Goal: Check status: Check status

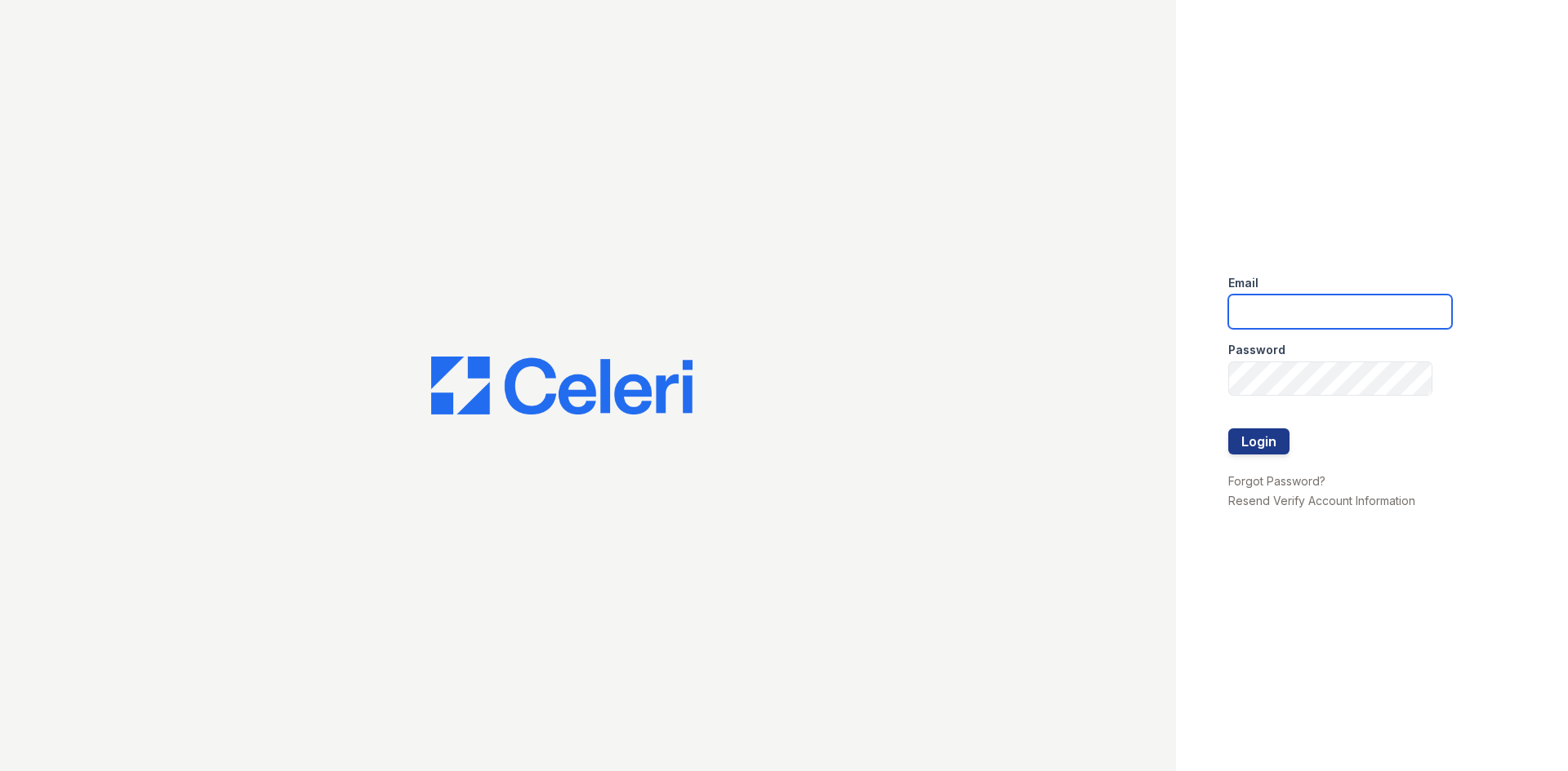
click at [1249, 321] on input "email" at bounding box center [1340, 312] width 223 height 34
type input "arrivenorthshore@trinity-pm.com"
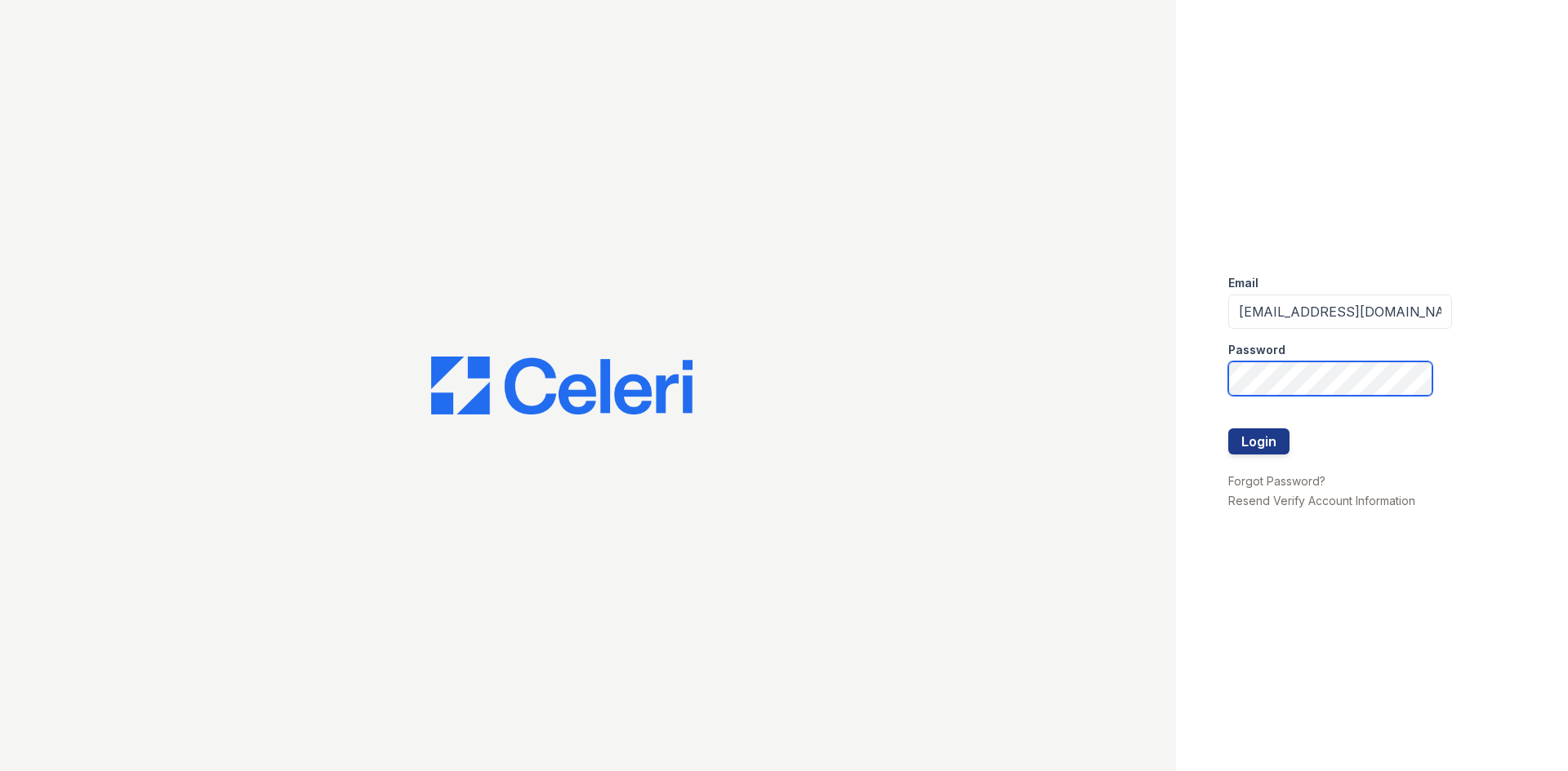
click at [1228, 429] on button "Login" at bounding box center [1259, 442] width 61 height 26
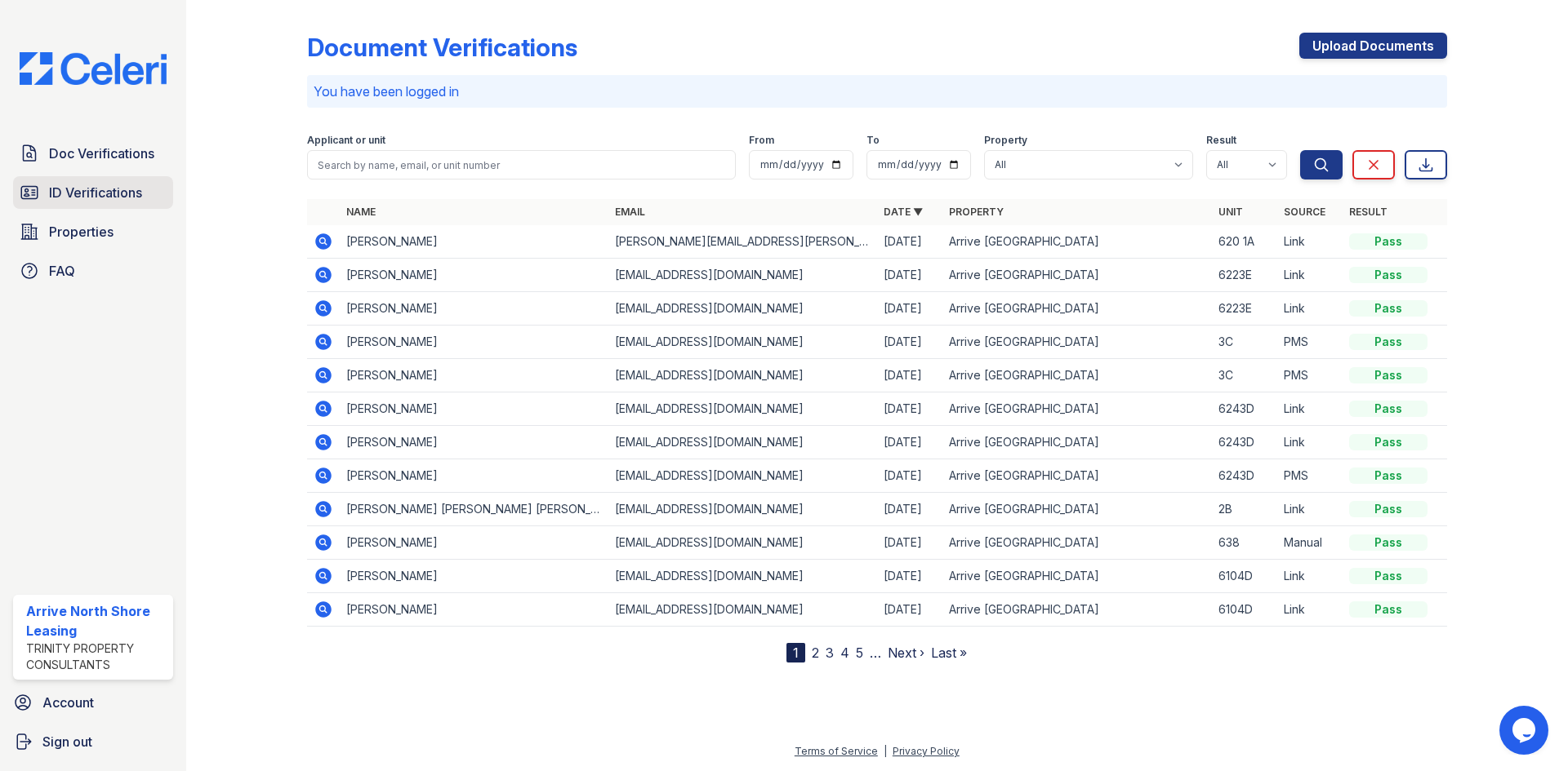
click at [82, 194] on span "ID Verifications" at bounding box center [96, 192] width 93 height 20
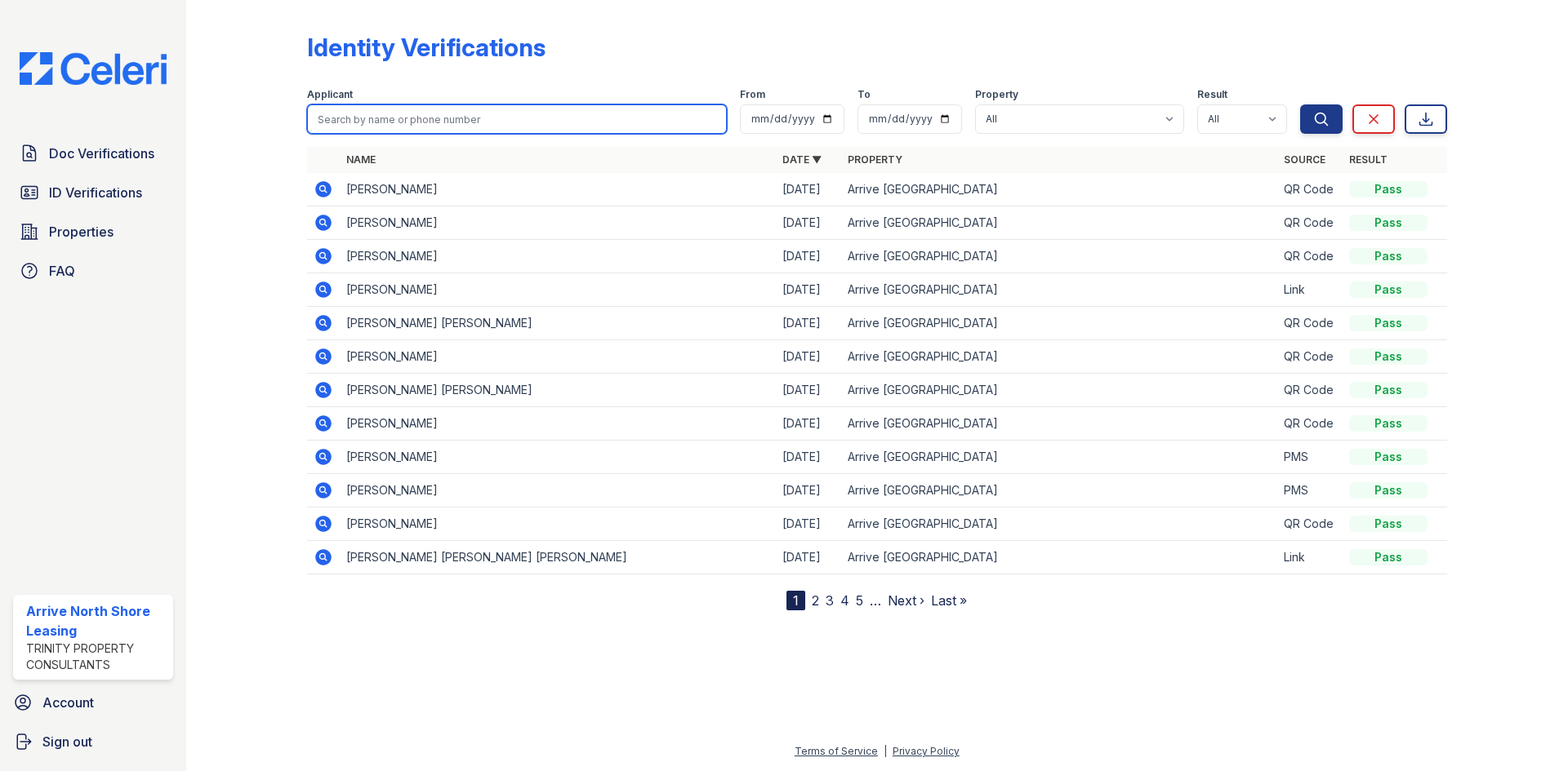
click at [440, 121] on input "search" at bounding box center [516, 119] width 420 height 30
type input "[PERSON_NAME]"
click at [1300, 104] on button "Search" at bounding box center [1321, 119] width 42 height 30
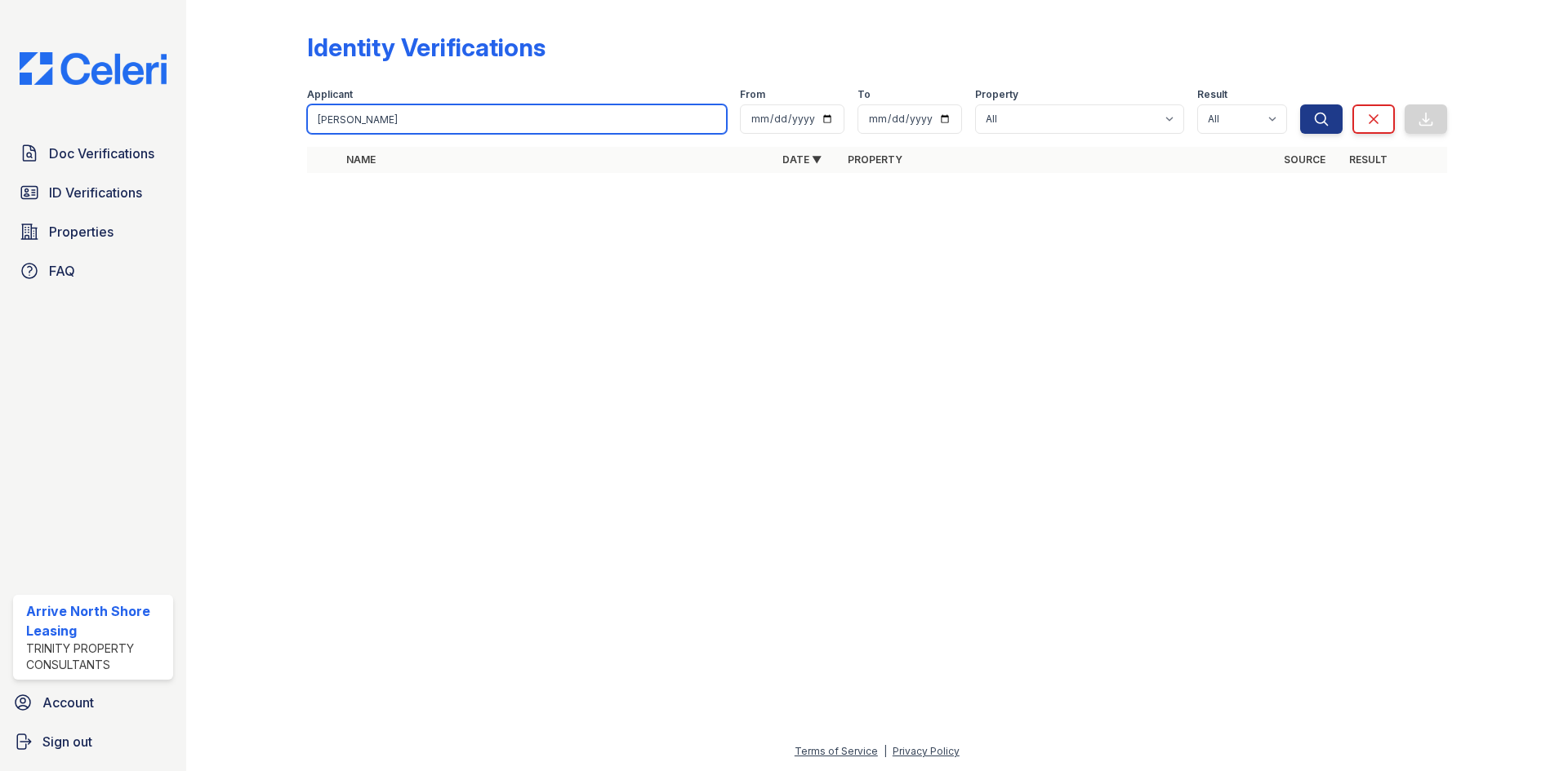
click at [443, 119] on input "[PERSON_NAME]" at bounding box center [516, 119] width 420 height 30
type input "k"
type input "[PERSON_NAME]"
click at [1300, 104] on button "Search" at bounding box center [1321, 119] width 42 height 30
